Goal: Information Seeking & Learning: Learn about a topic

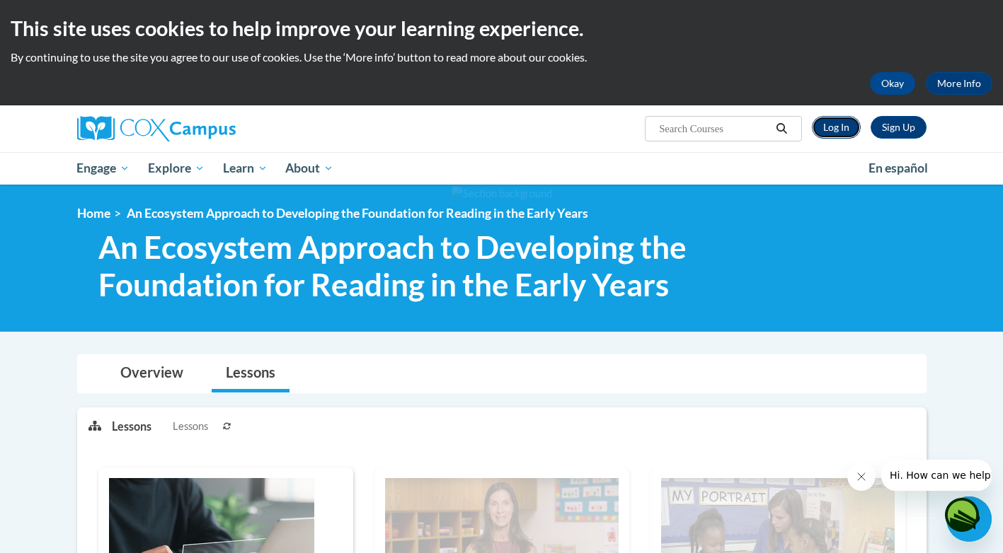
click at [845, 127] on link "Log In" at bounding box center [836, 127] width 49 height 23
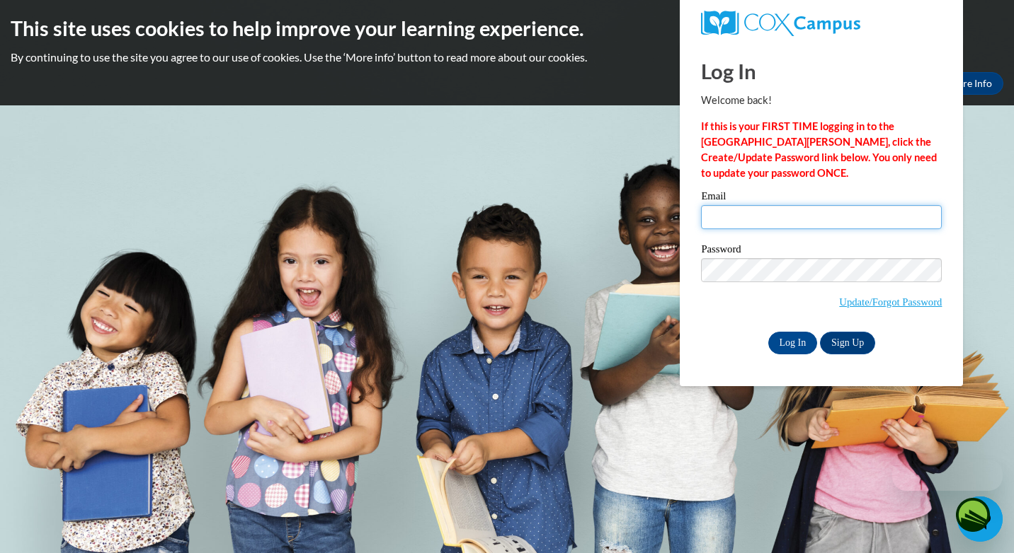
click at [732, 214] on input "Email" at bounding box center [821, 217] width 241 height 24
type input "[EMAIL_ADDRESS][DOMAIN_NAME]"
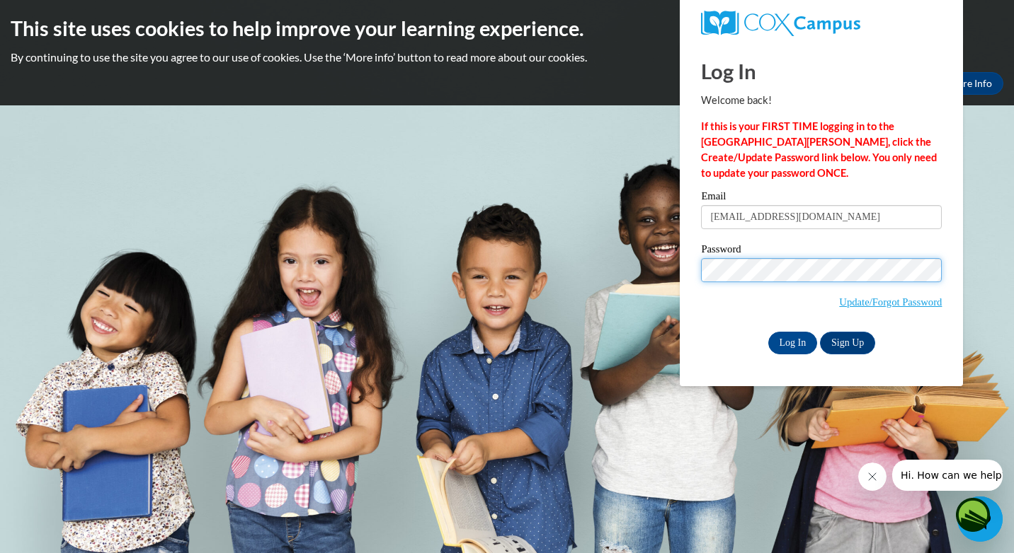
click at [768, 332] on input "Log In" at bounding box center [793, 343] width 50 height 23
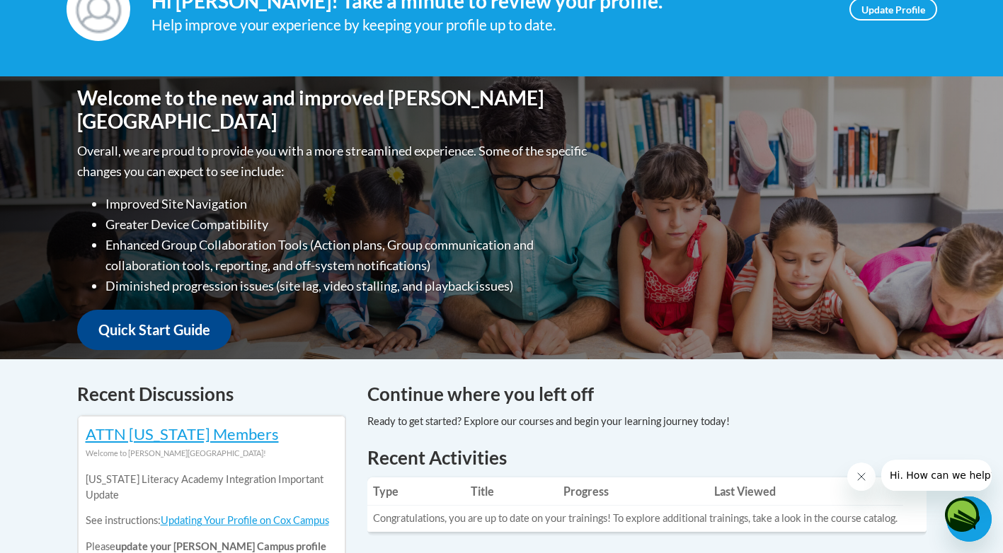
scroll to position [212, 0]
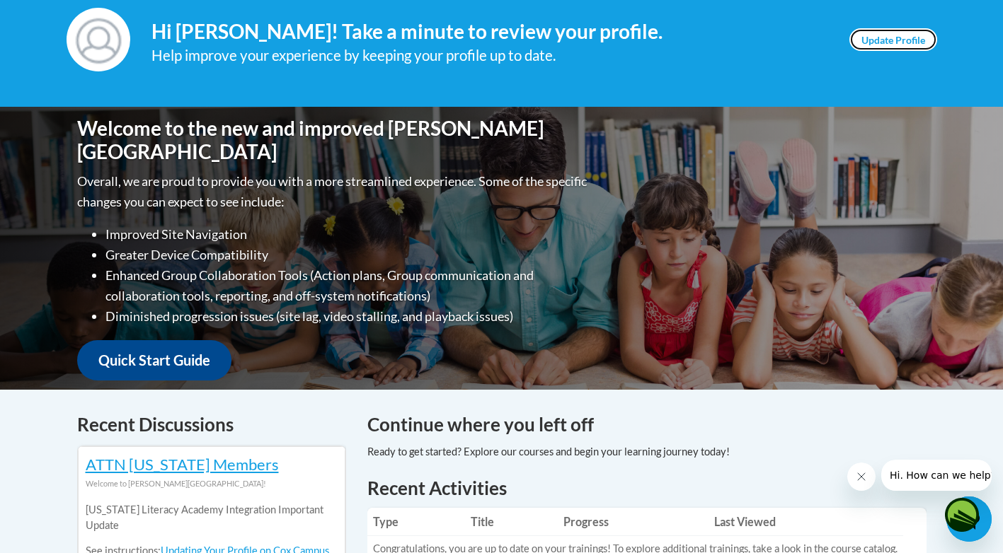
click at [882, 33] on link "Update Profile" at bounding box center [893, 39] width 88 height 23
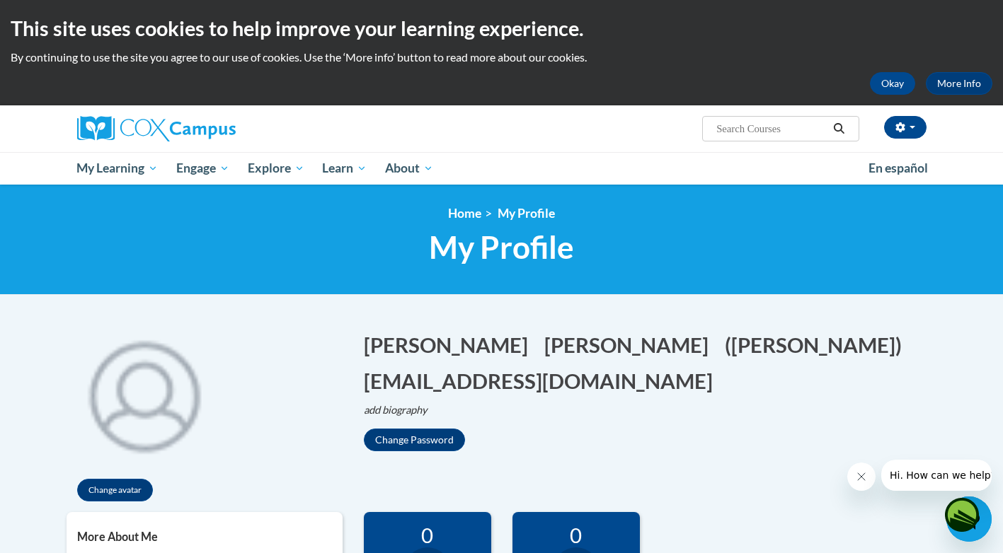
click at [752, 134] on input "Search..." at bounding box center [771, 128] width 113 height 17
click at [747, 127] on input "Search..." at bounding box center [771, 128] width 113 height 17
type input "an ecosystem approach to developing"
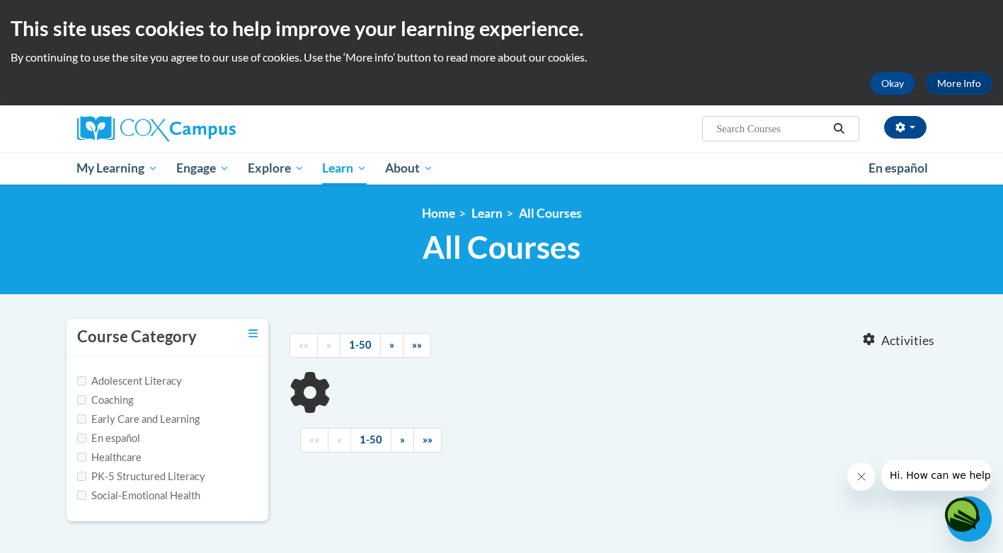
type input "an ecosystem approach to developing"
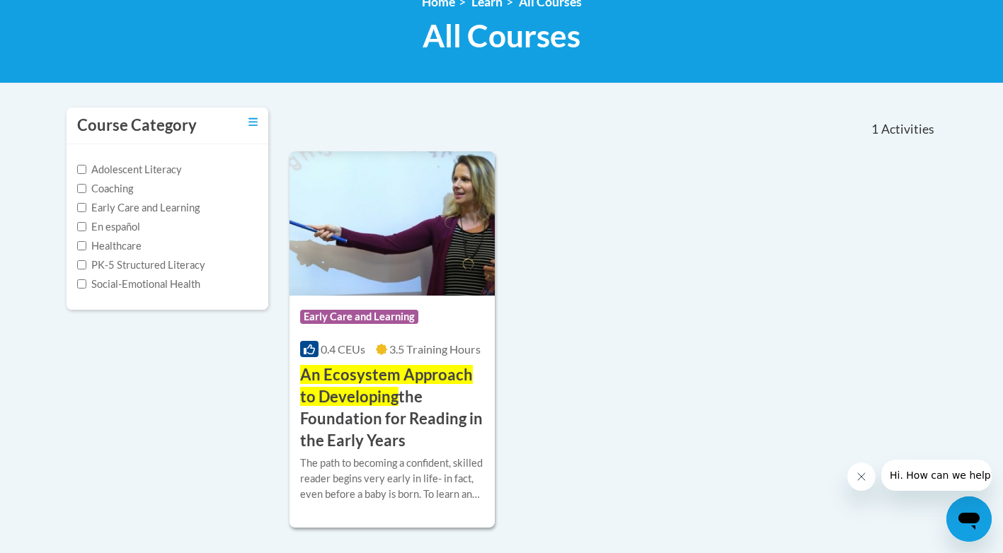
scroll to position [212, 0]
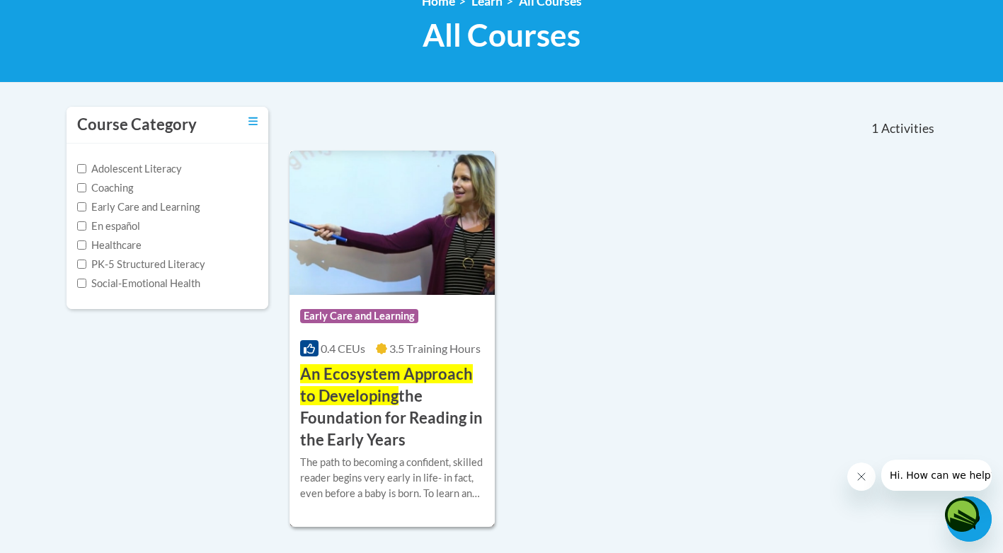
click at [411, 360] on div "Course Category: Early Care and Learning 0.4 CEUs 3.5 Training Hours COURSE An …" at bounding box center [392, 373] width 206 height 156
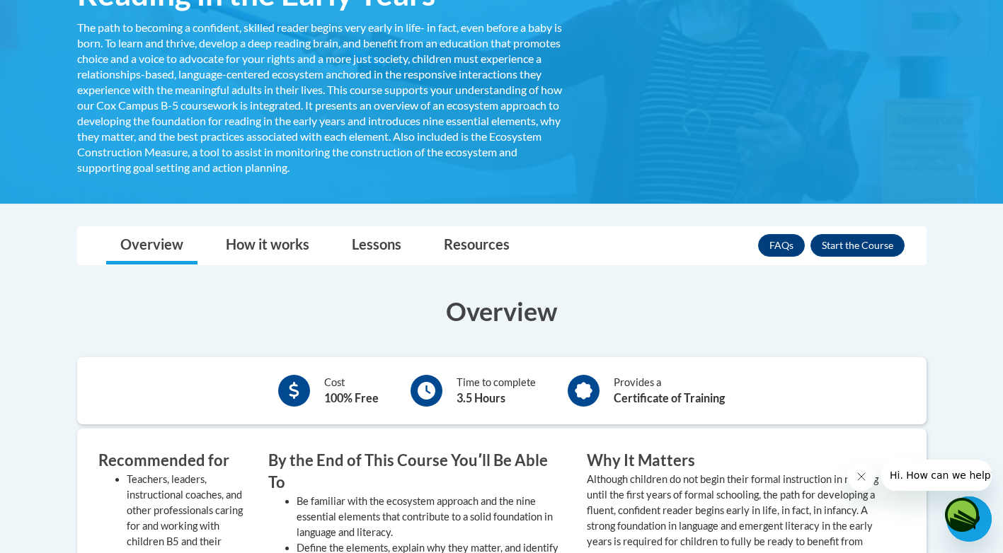
scroll to position [340, 0]
